Goal: Download file/media

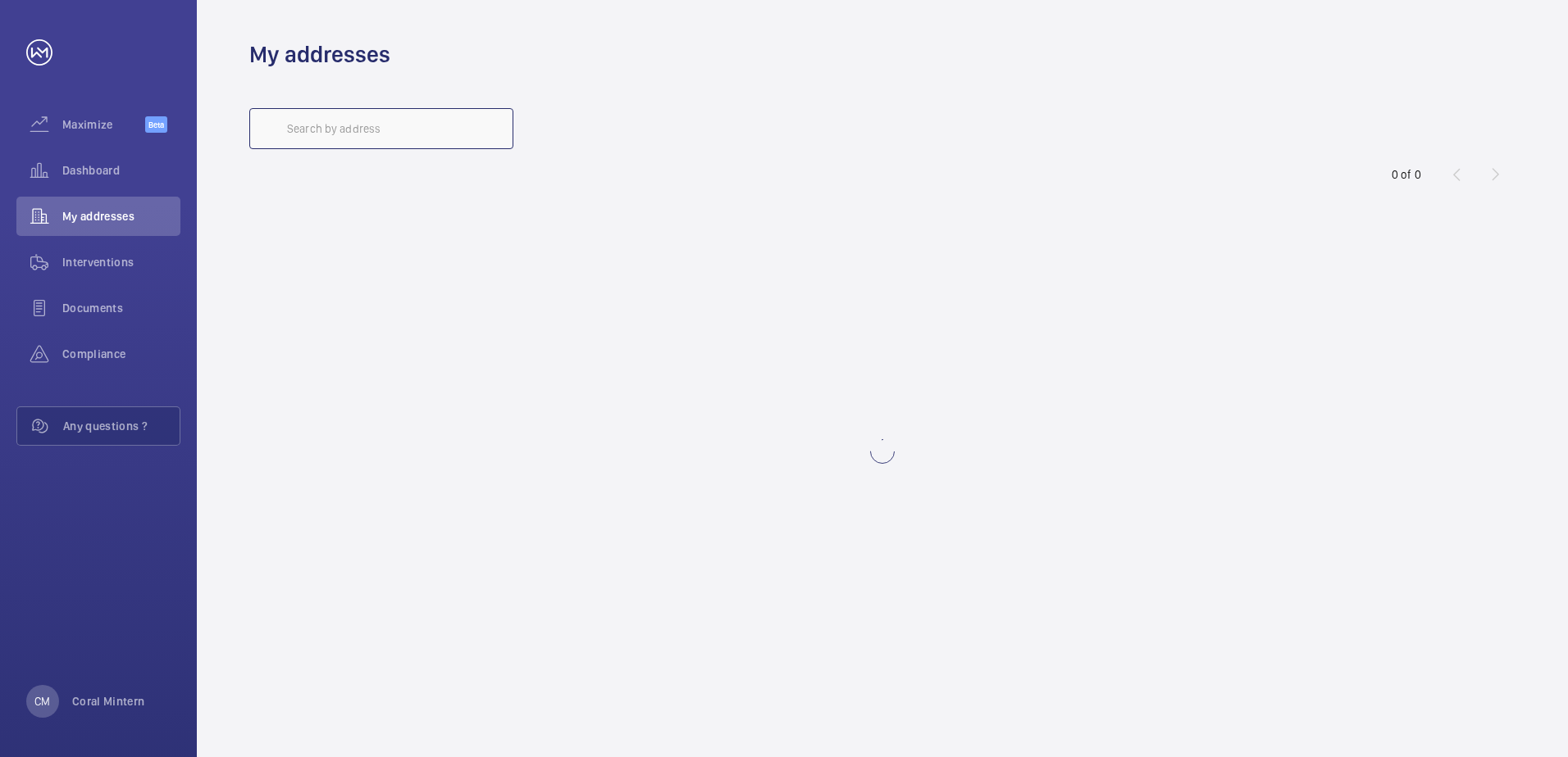
click at [383, 120] on input "text" at bounding box center [381, 128] width 264 height 41
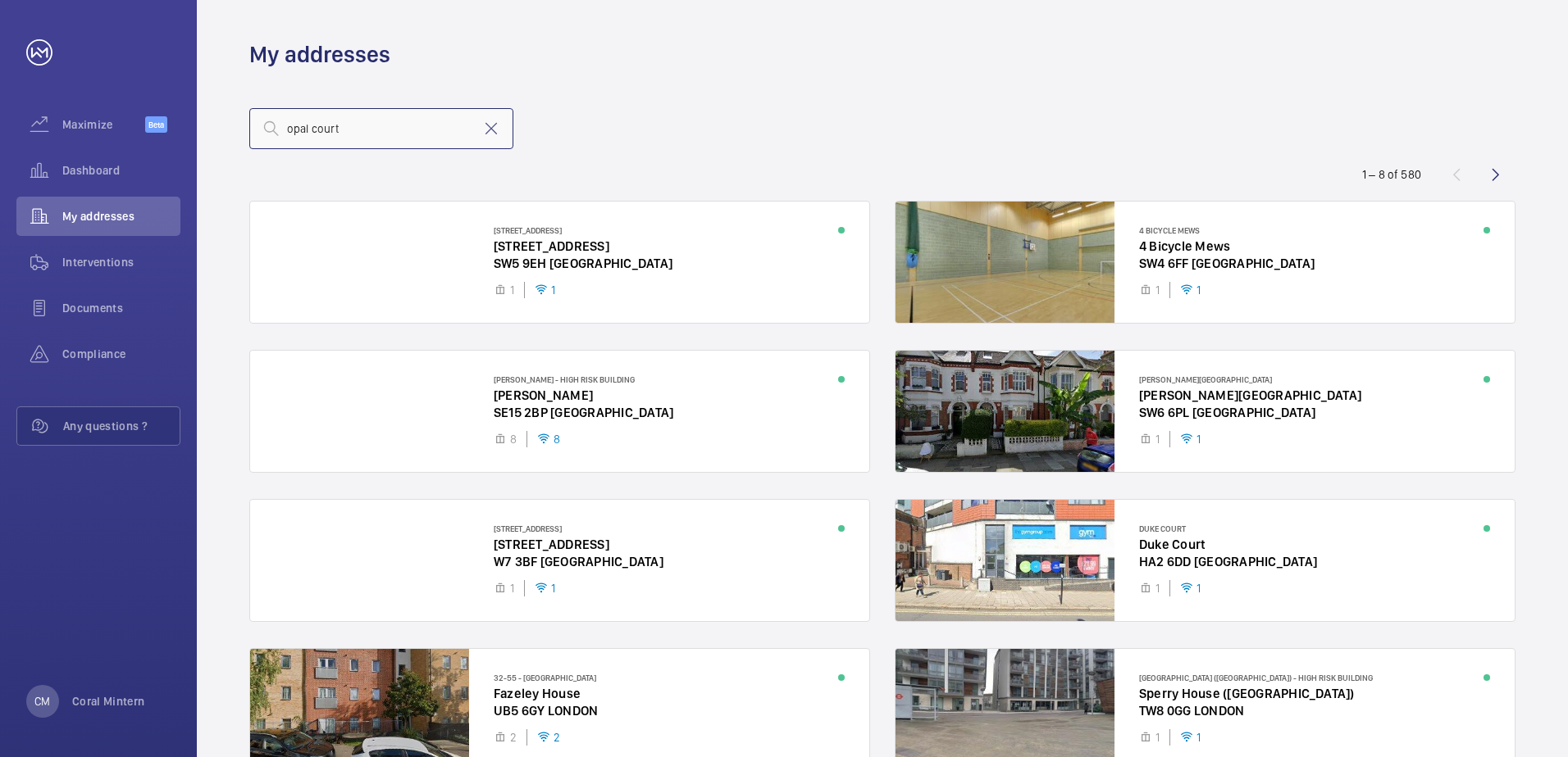
type input "opal court"
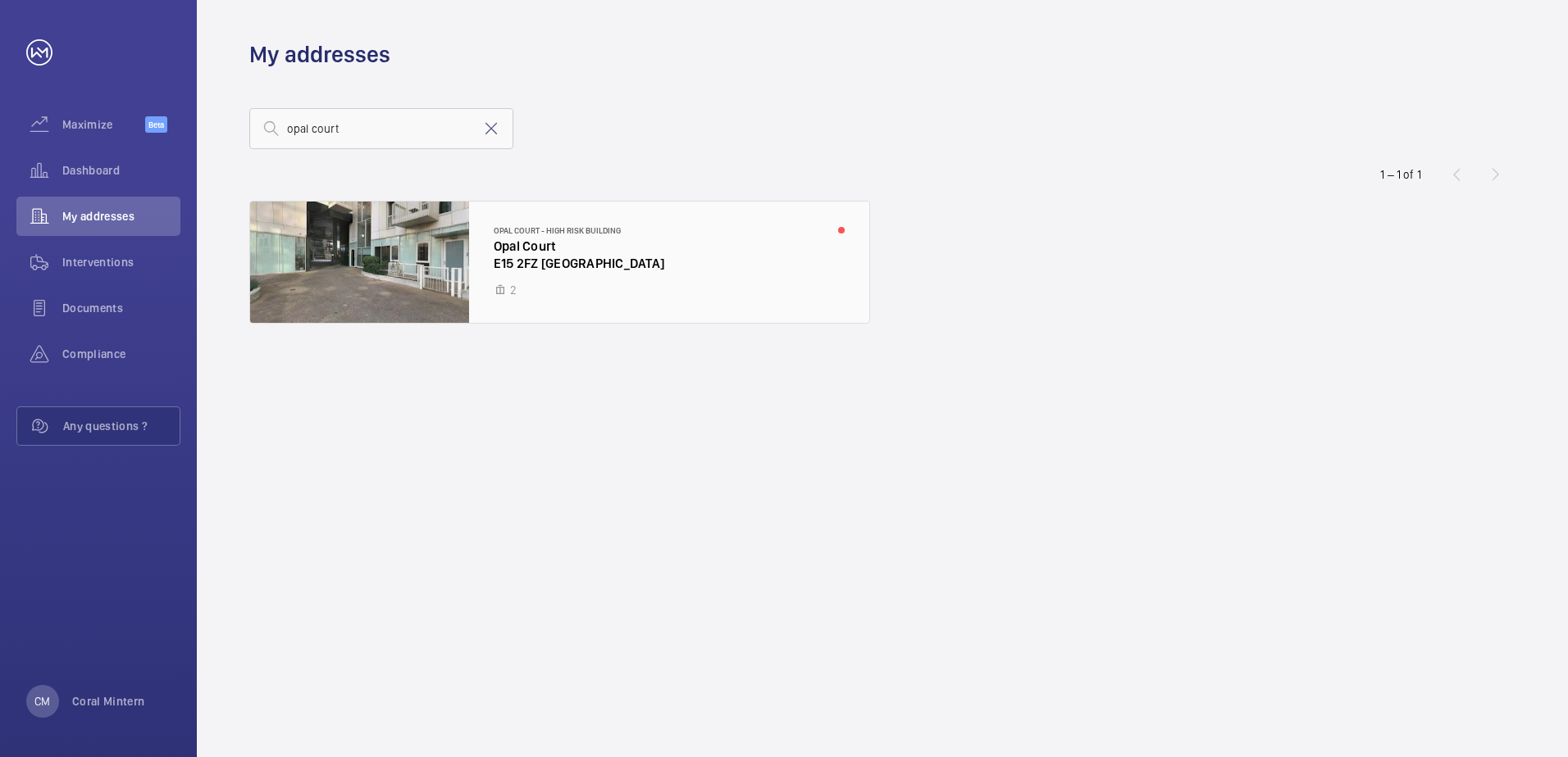
click at [542, 285] on div at bounding box center [559, 263] width 619 height 121
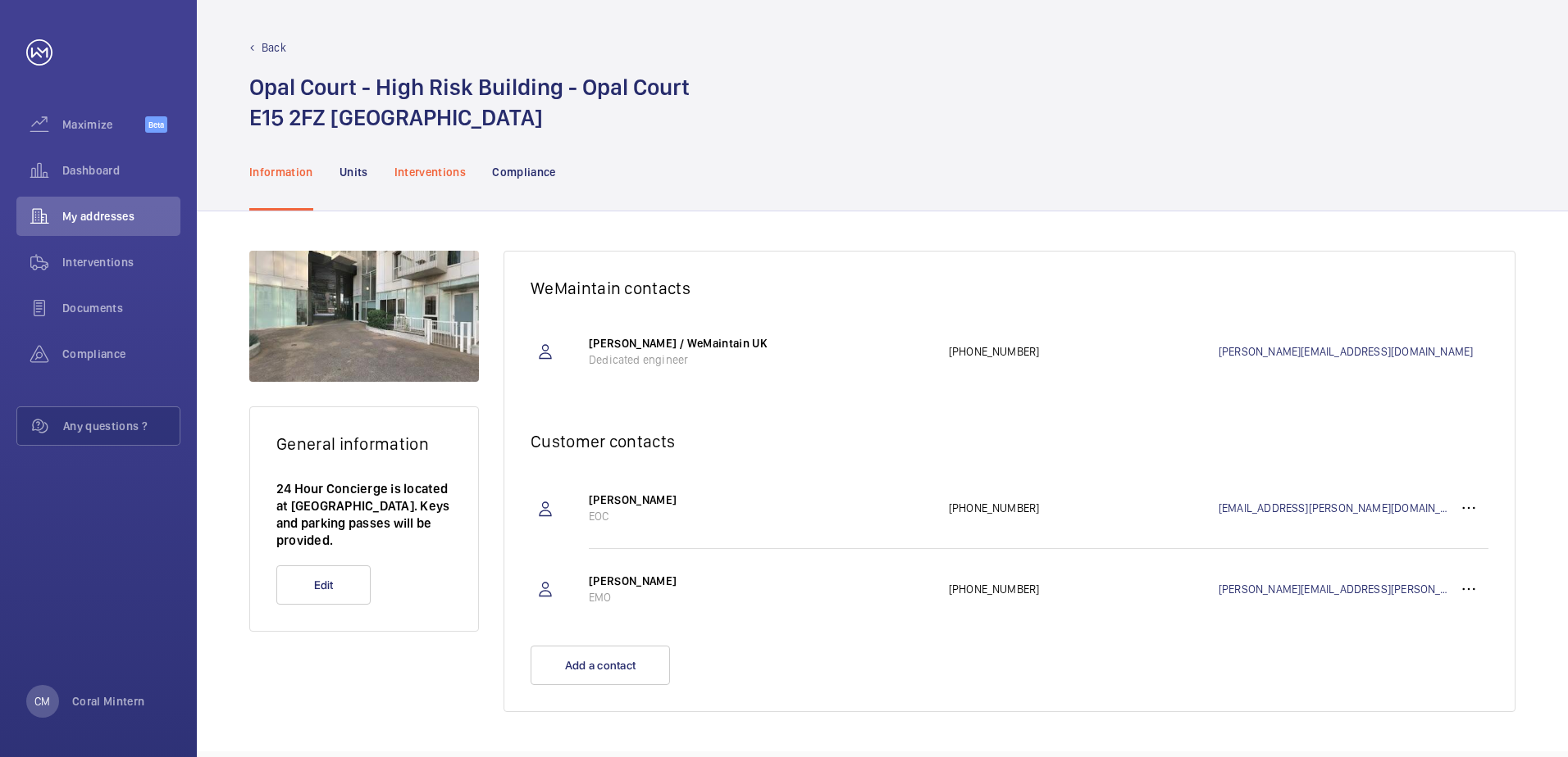
click at [413, 178] on p "Interventions" at bounding box center [429, 172] width 72 height 17
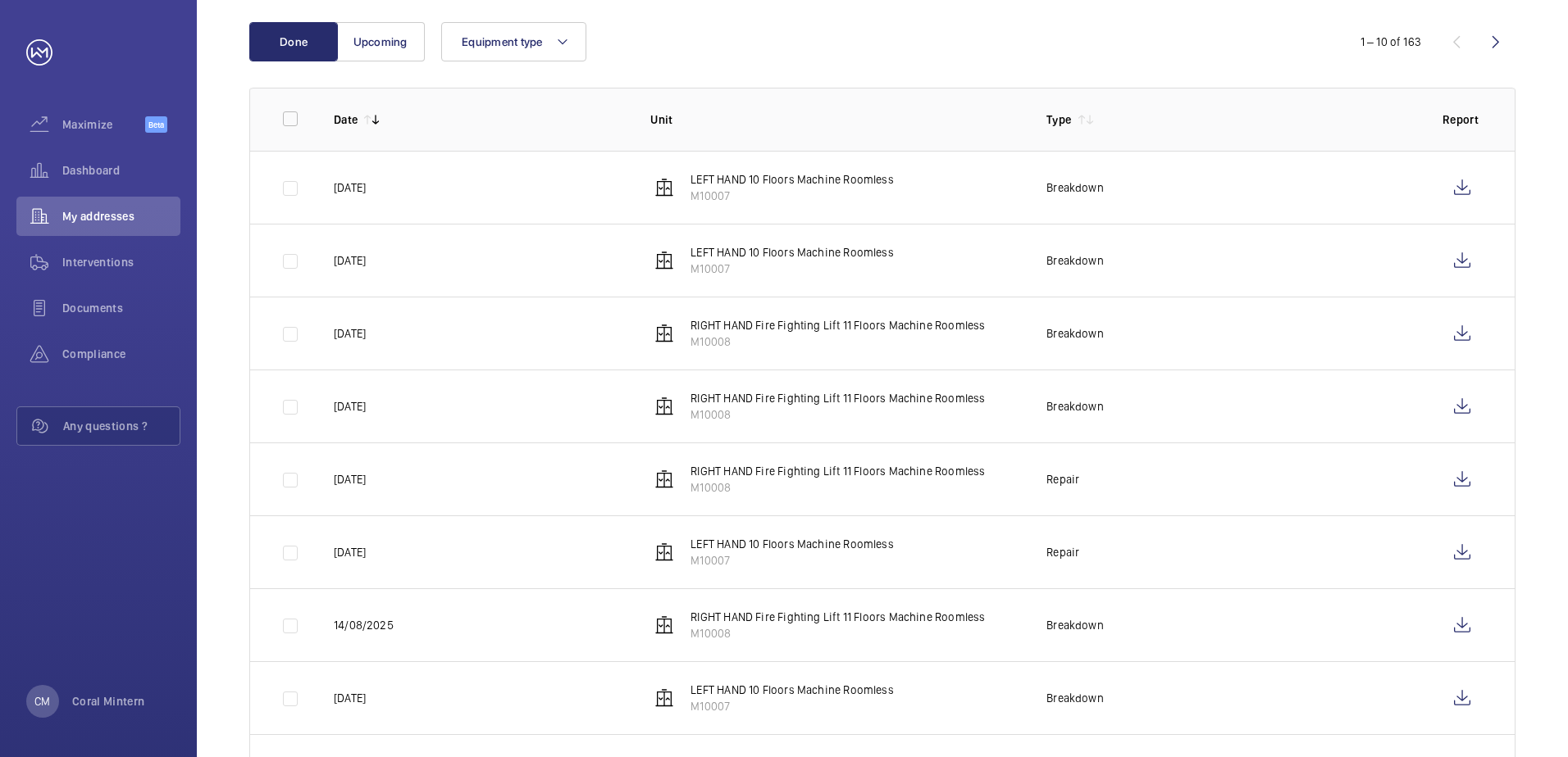
scroll to position [246, 0]
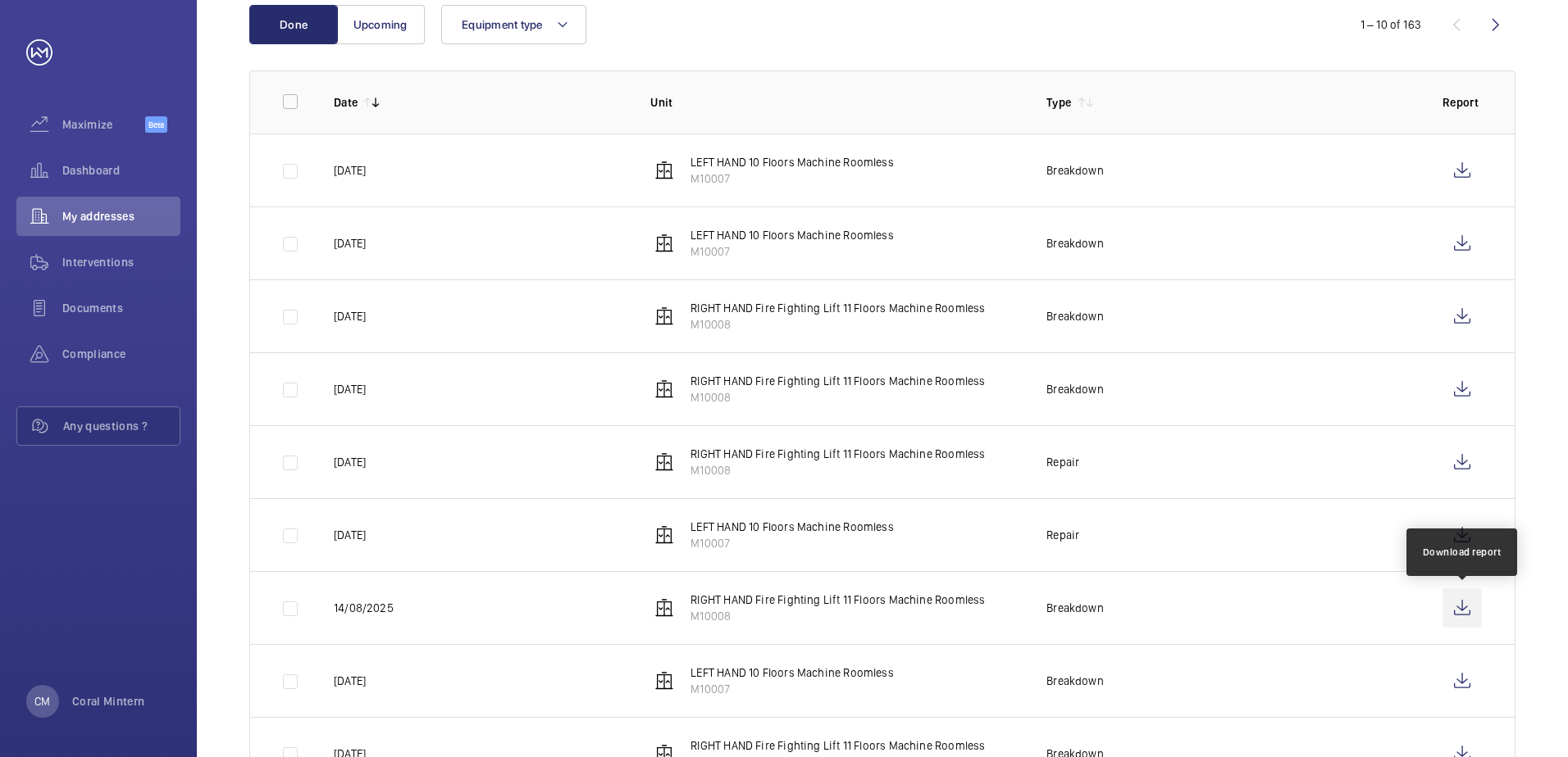
click at [1471, 618] on wm-front-icon-button at bounding box center [1462, 608] width 39 height 39
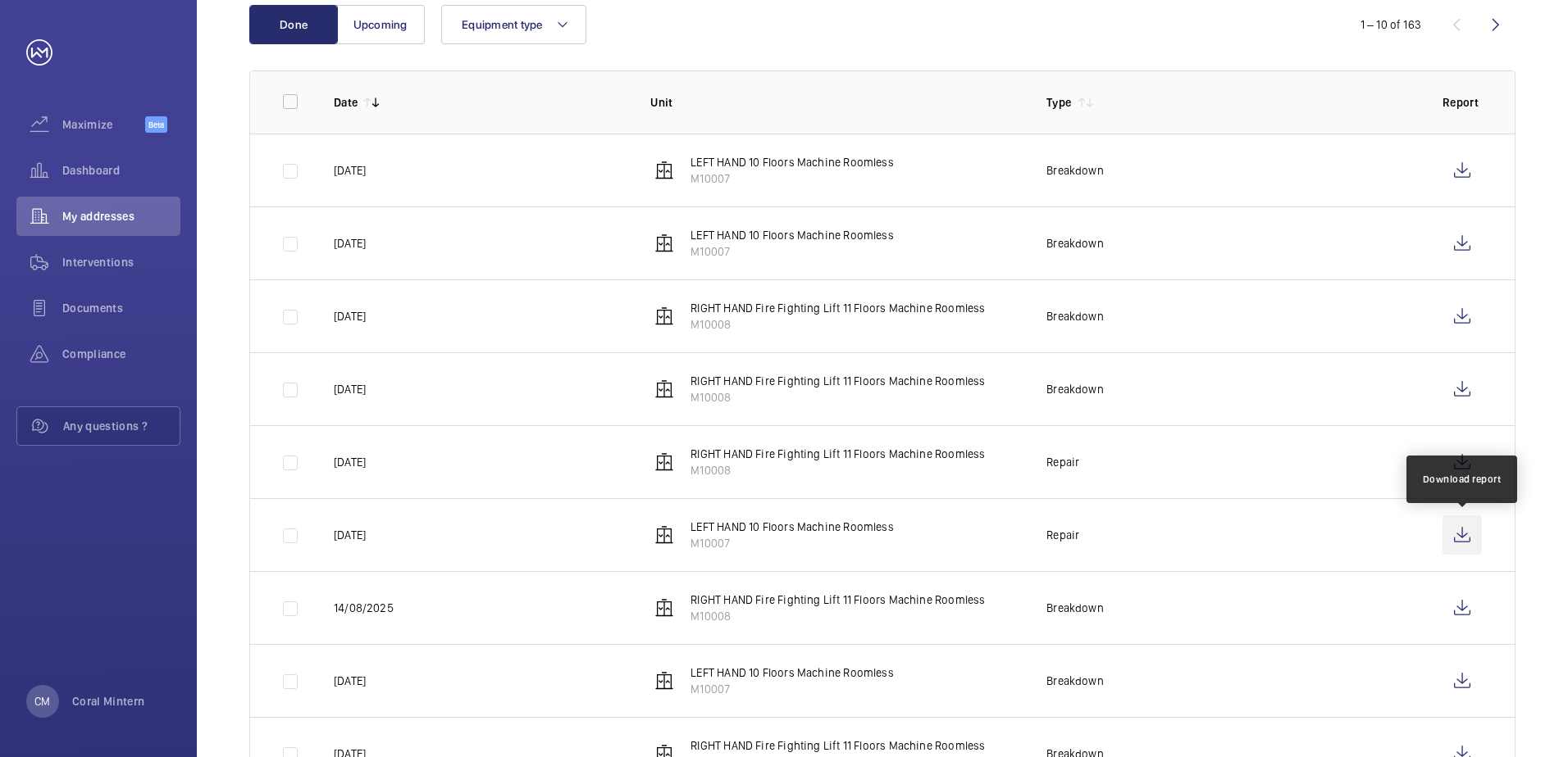
click at [1453, 537] on wm-front-icon-button at bounding box center [1462, 535] width 39 height 39
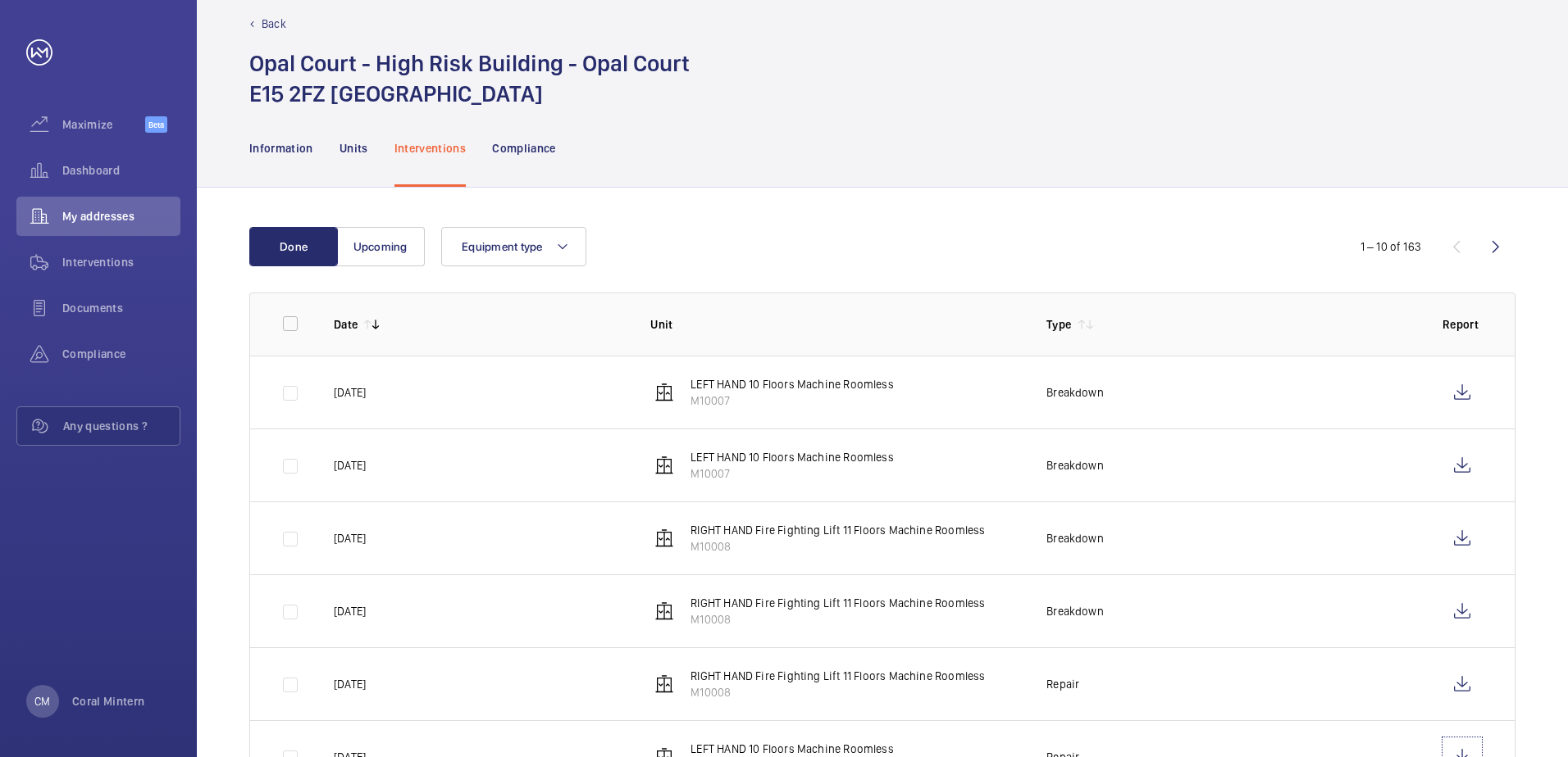
scroll to position [0, 0]
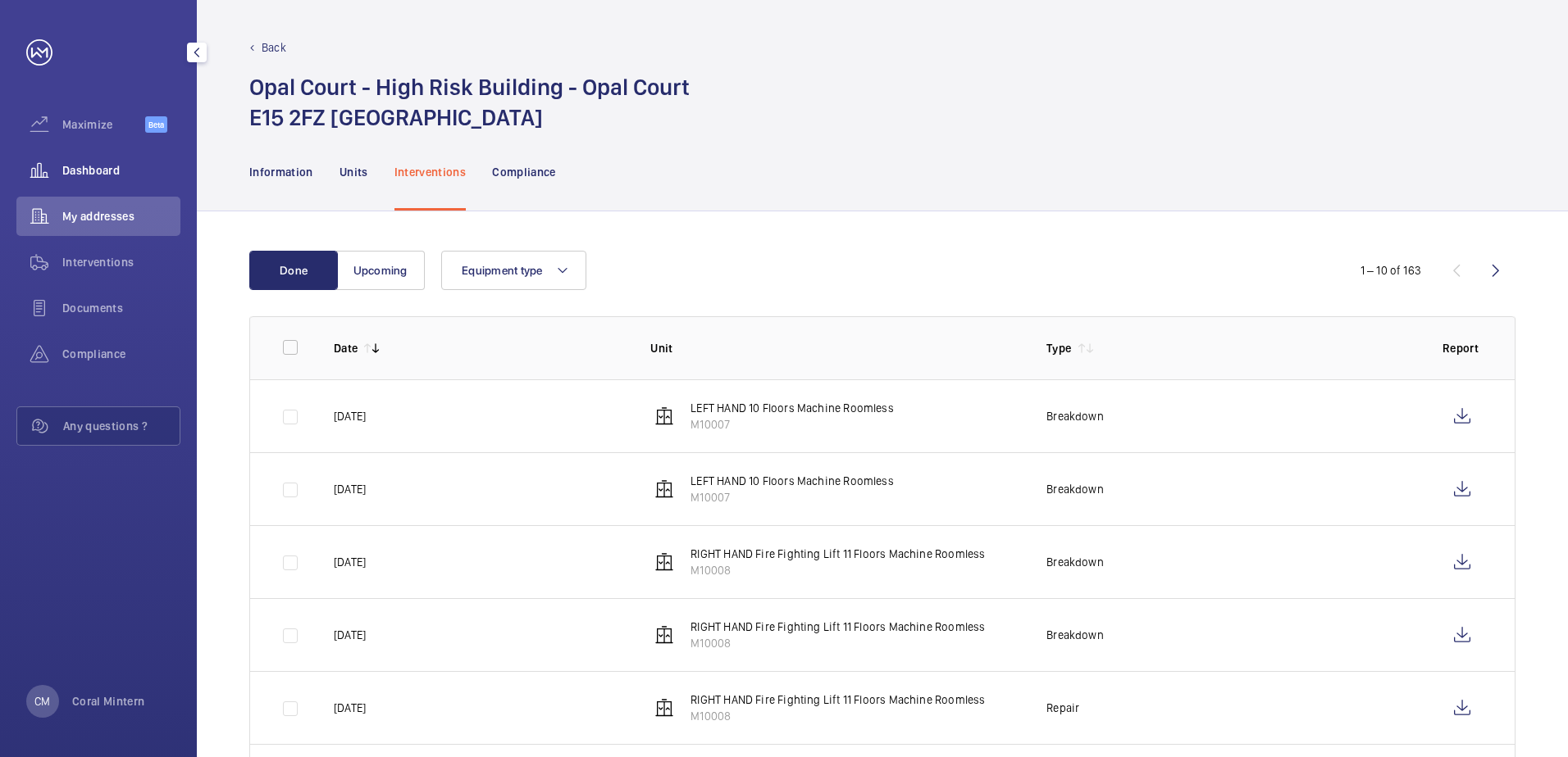
click at [126, 164] on span "Dashboard" at bounding box center [121, 170] width 118 height 17
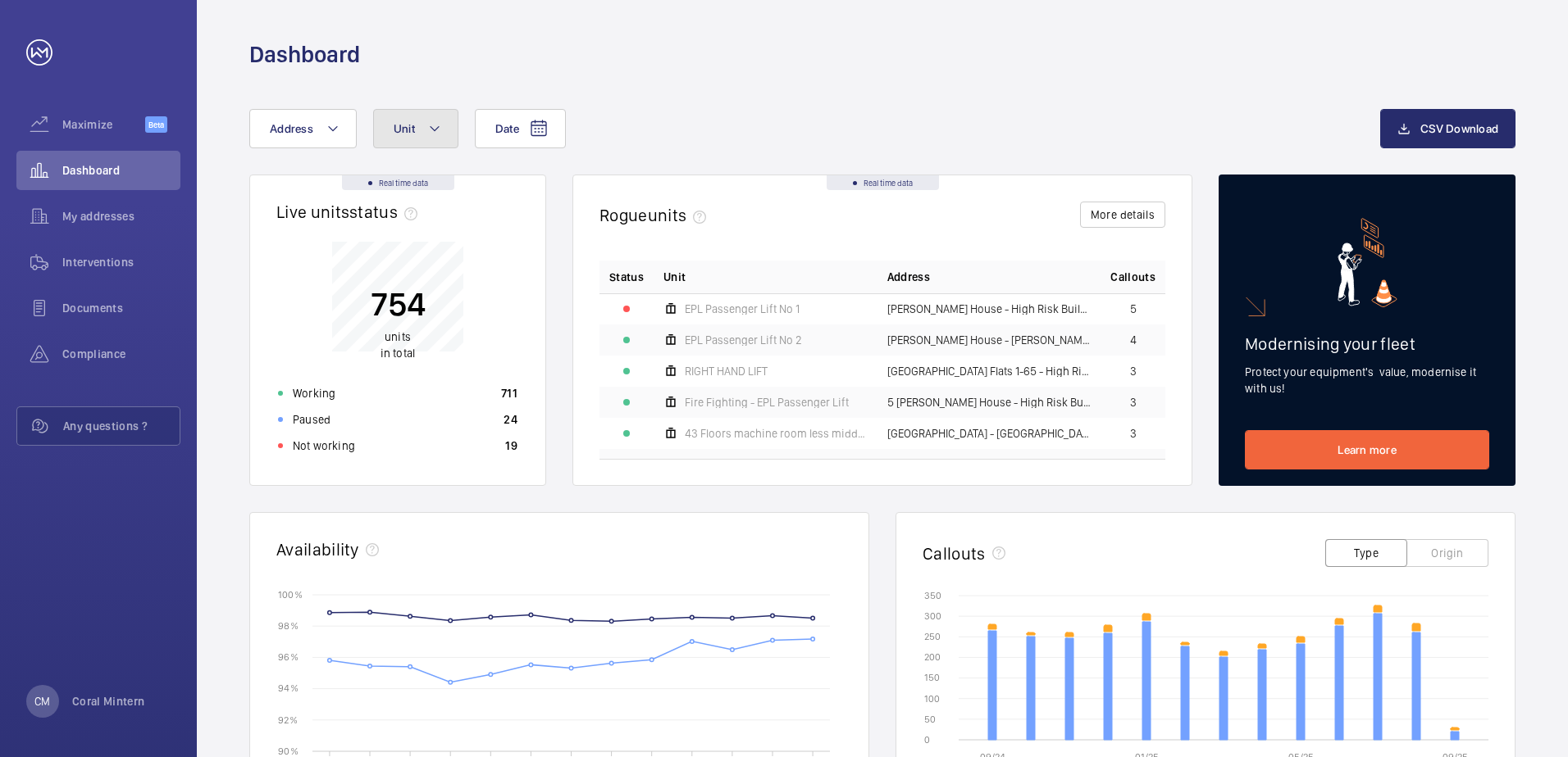
click at [413, 141] on button "Unit" at bounding box center [416, 128] width 86 height 39
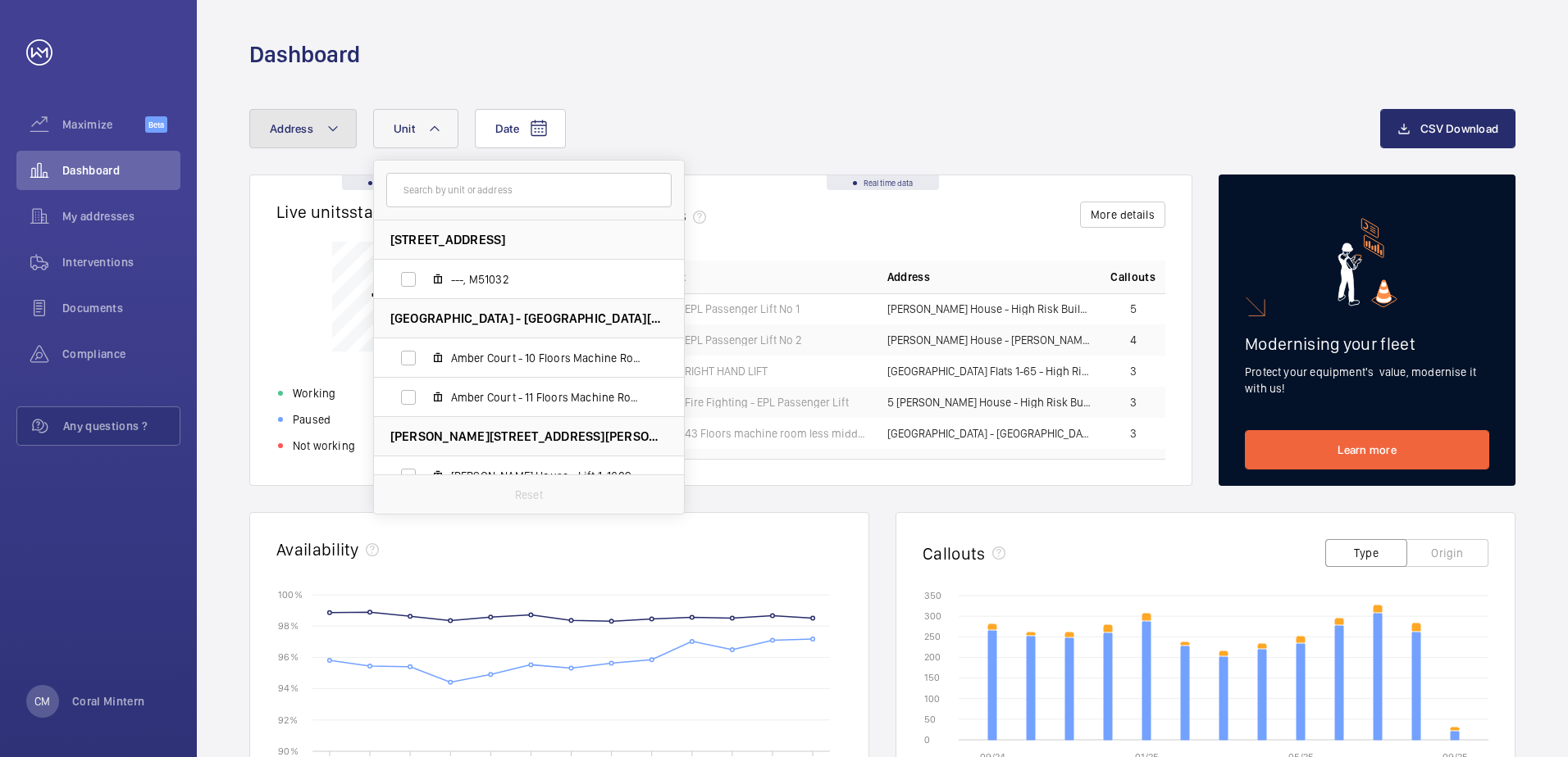
click at [307, 140] on button "Address" at bounding box center [303, 128] width 107 height 39
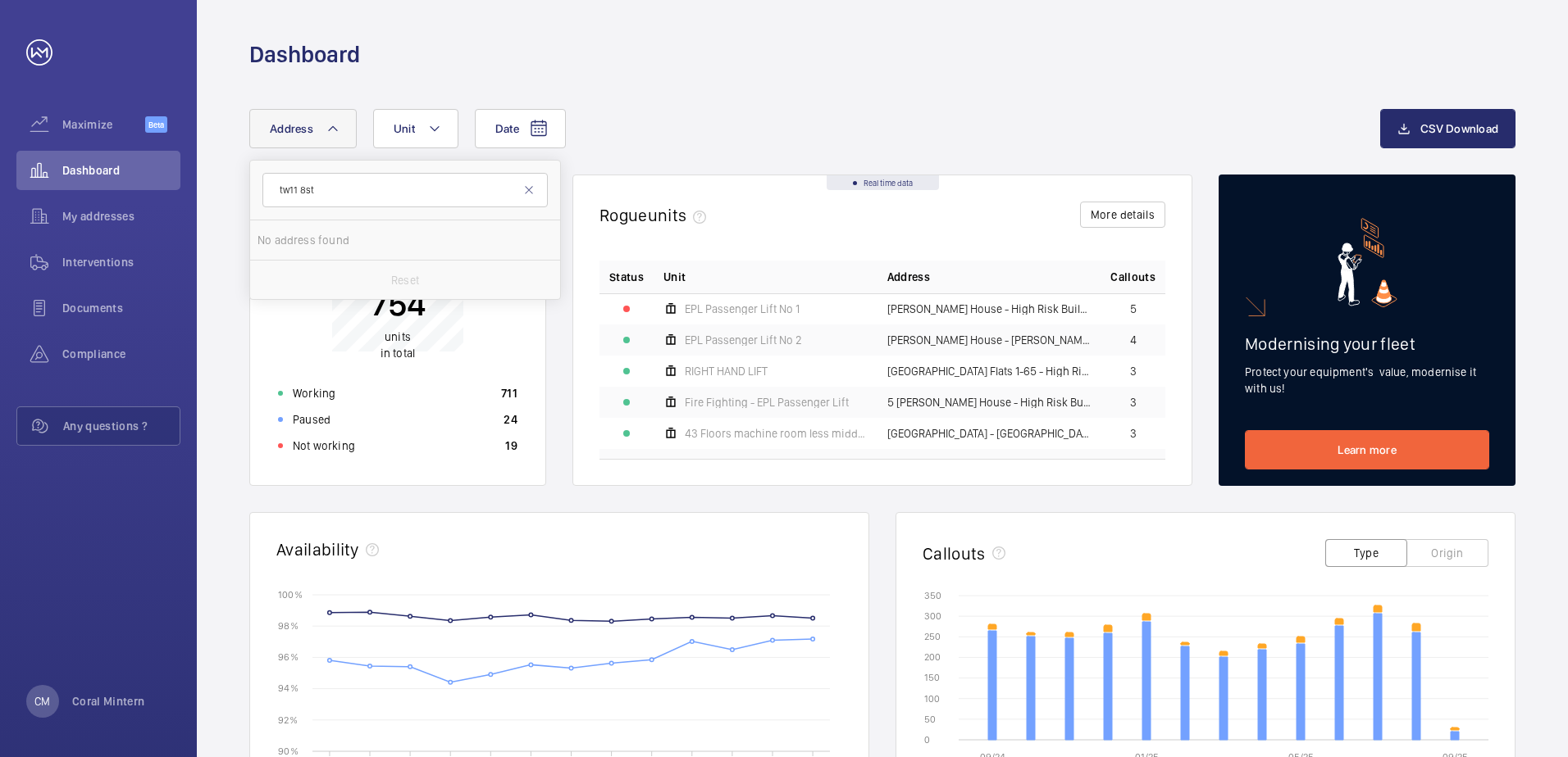
type input "tw11 8st"
